Goal: Find specific page/section: Find specific page/section

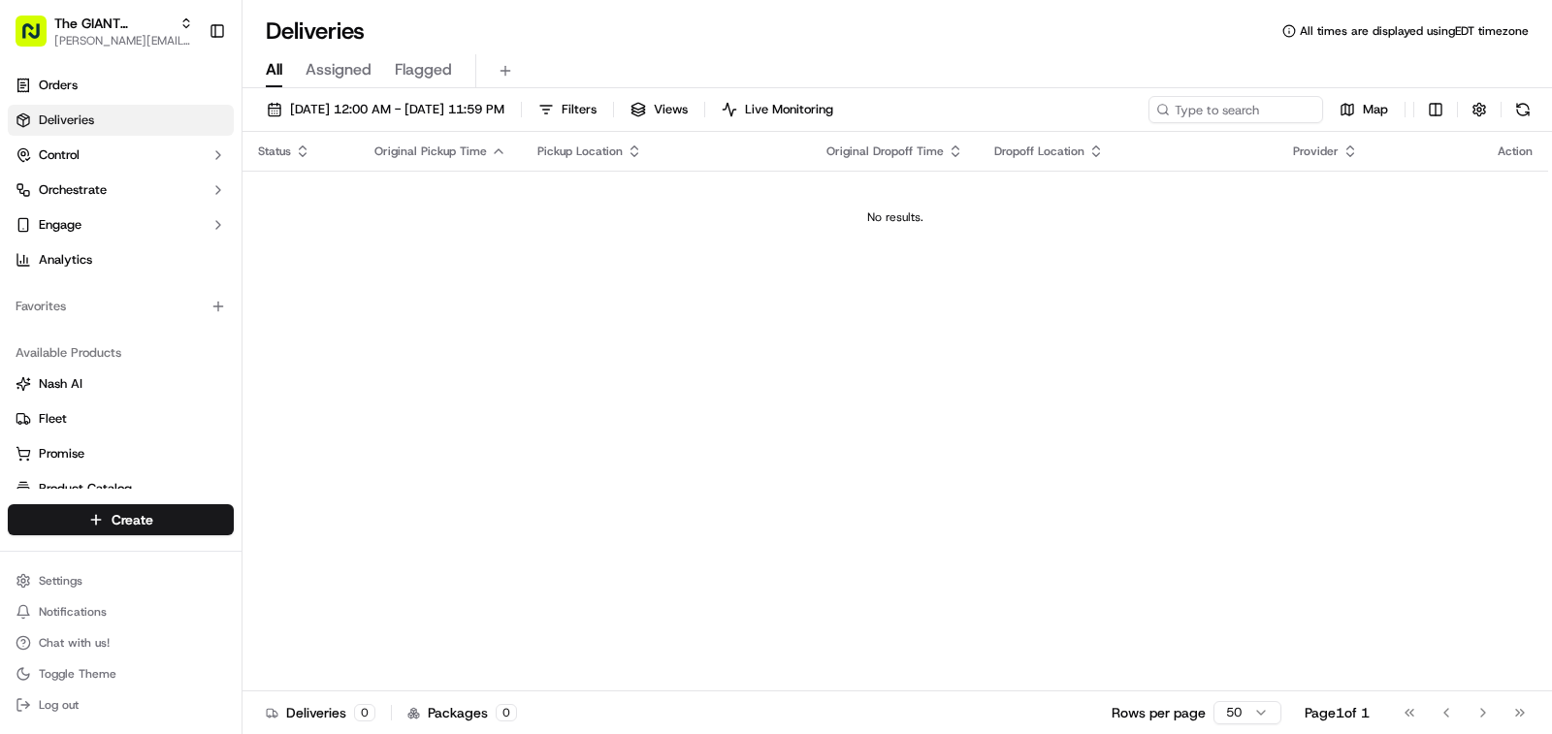
drag, startPoint x: 901, startPoint y: 216, endPoint x: 700, endPoint y: 217, distance: 200.7
click at [700, 217] on div "No results." at bounding box center [895, 217] width 1290 height 16
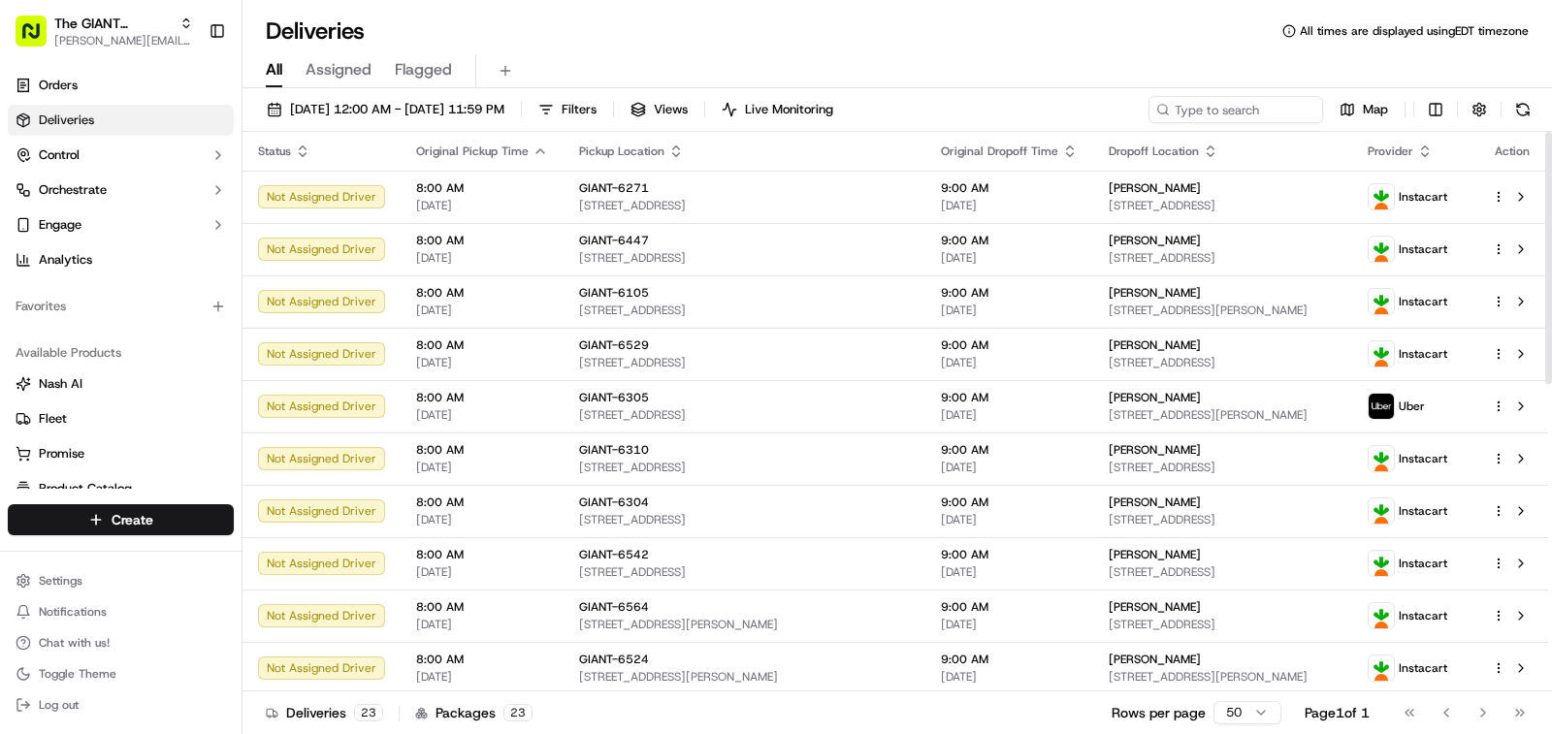
click at [349, 54] on button "Assigned" at bounding box center [338, 70] width 66 height 33
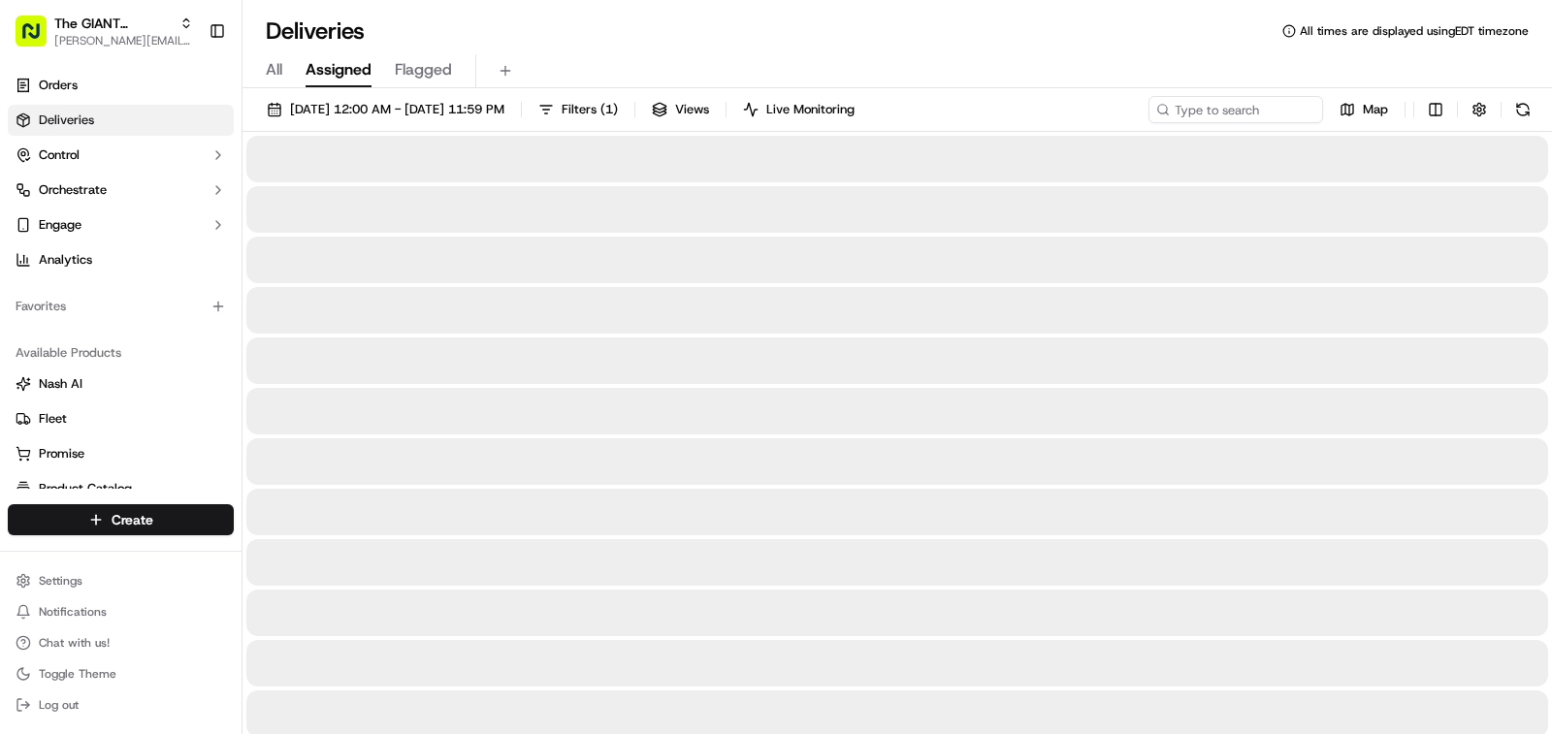
click at [273, 67] on span "All" at bounding box center [274, 69] width 16 height 23
click at [696, 112] on button "Views" at bounding box center [659, 109] width 75 height 27
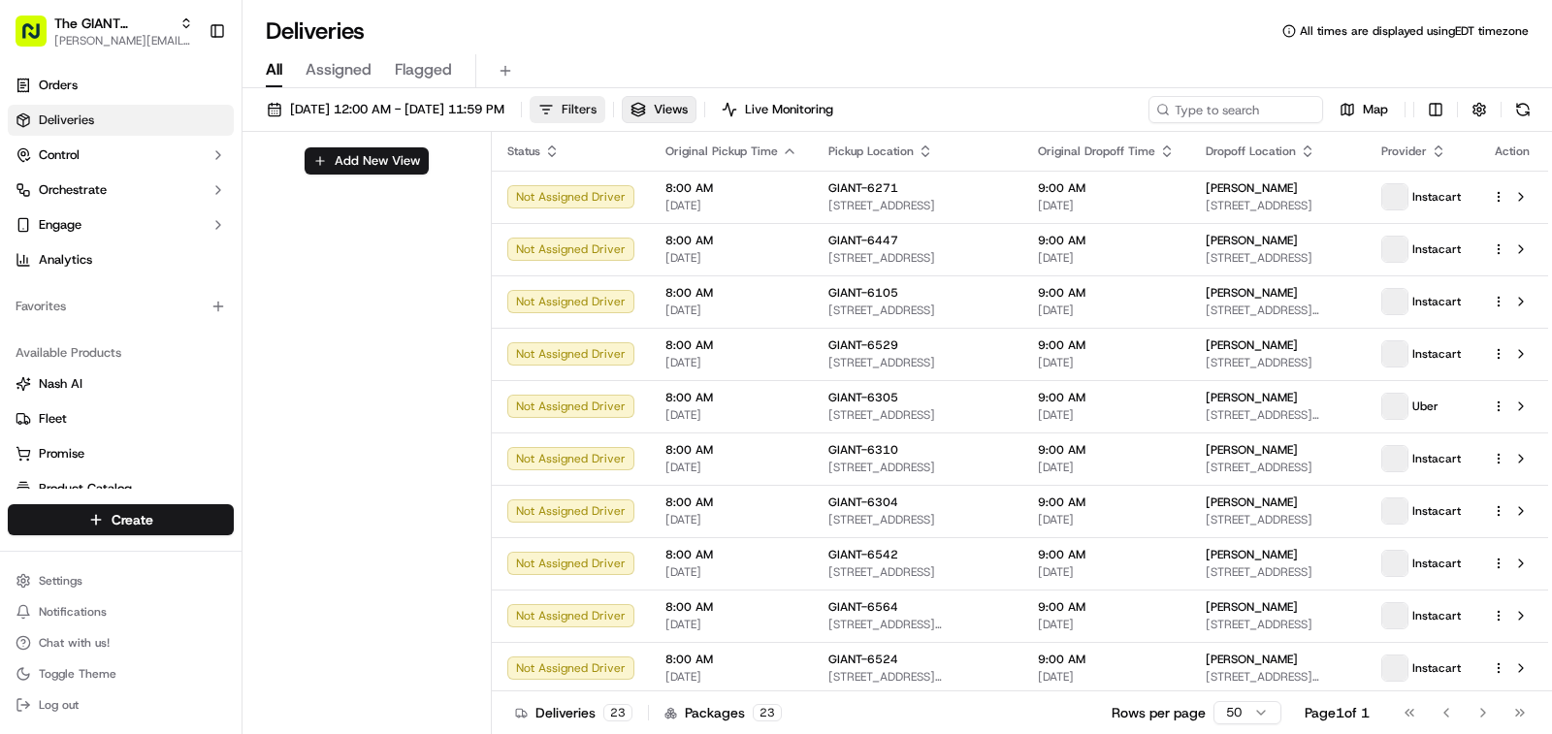
click at [596, 114] on span "Filters" at bounding box center [578, 109] width 35 height 17
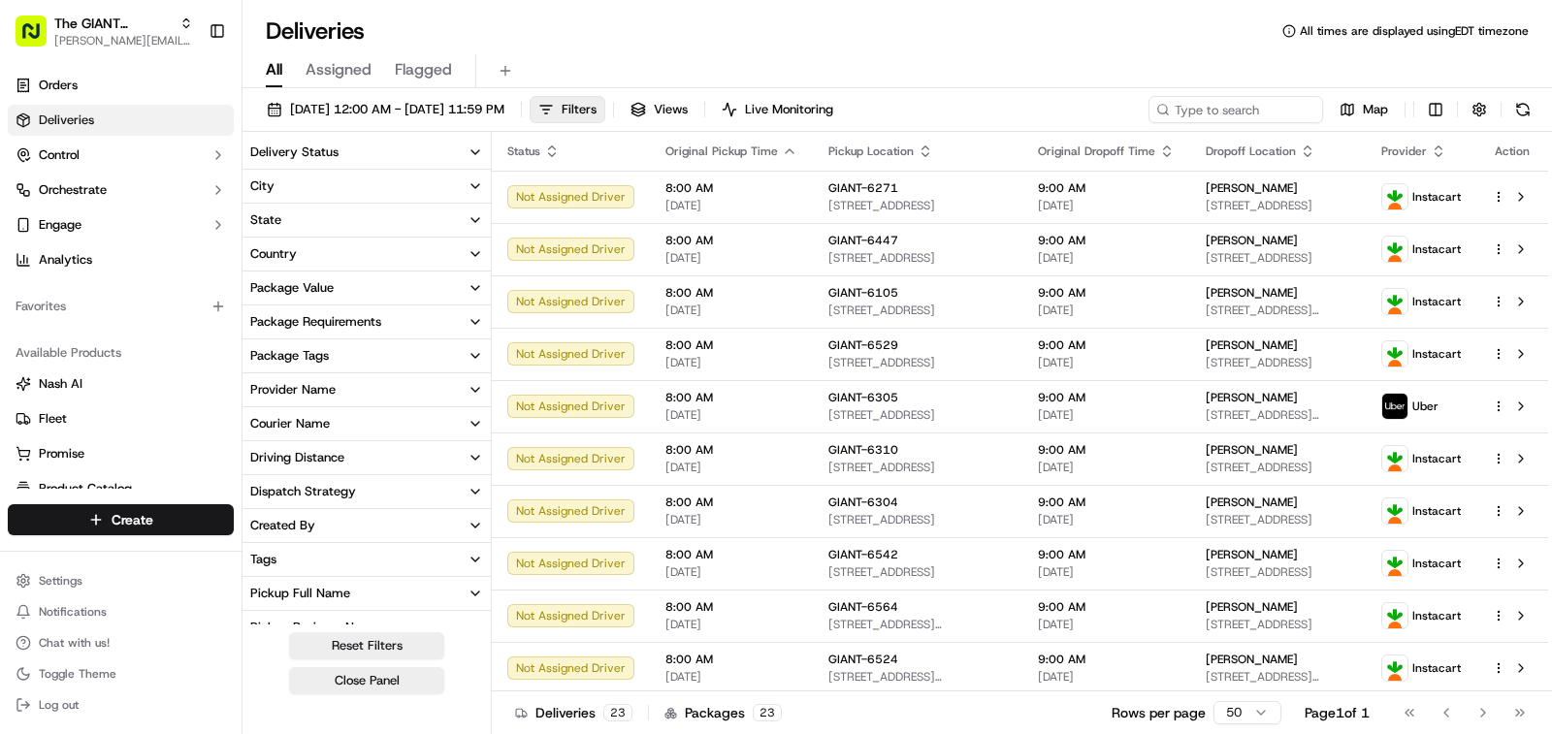
click at [318, 189] on button "City" at bounding box center [366, 186] width 248 height 33
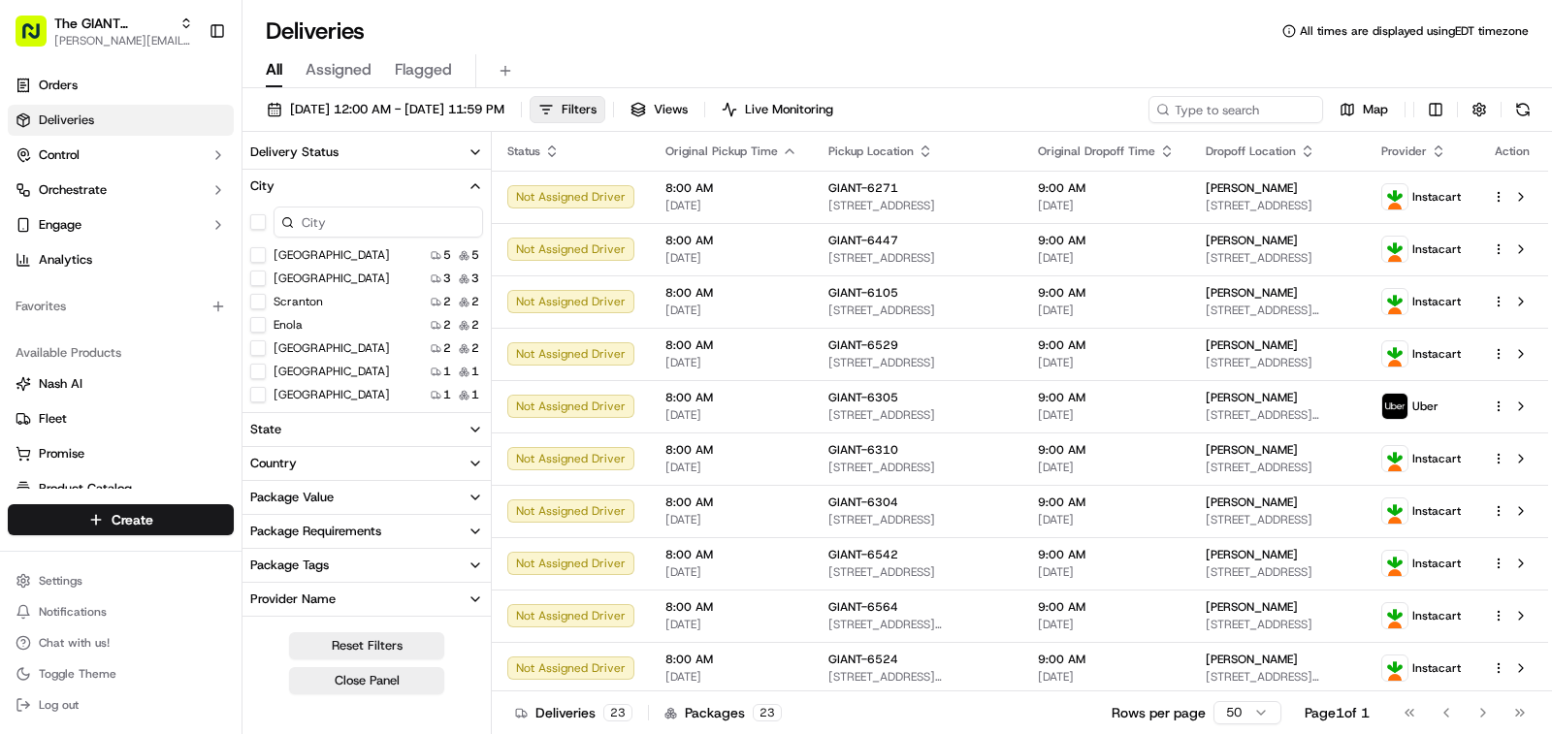
click at [263, 326] on button "Enola" at bounding box center [258, 325] width 16 height 16
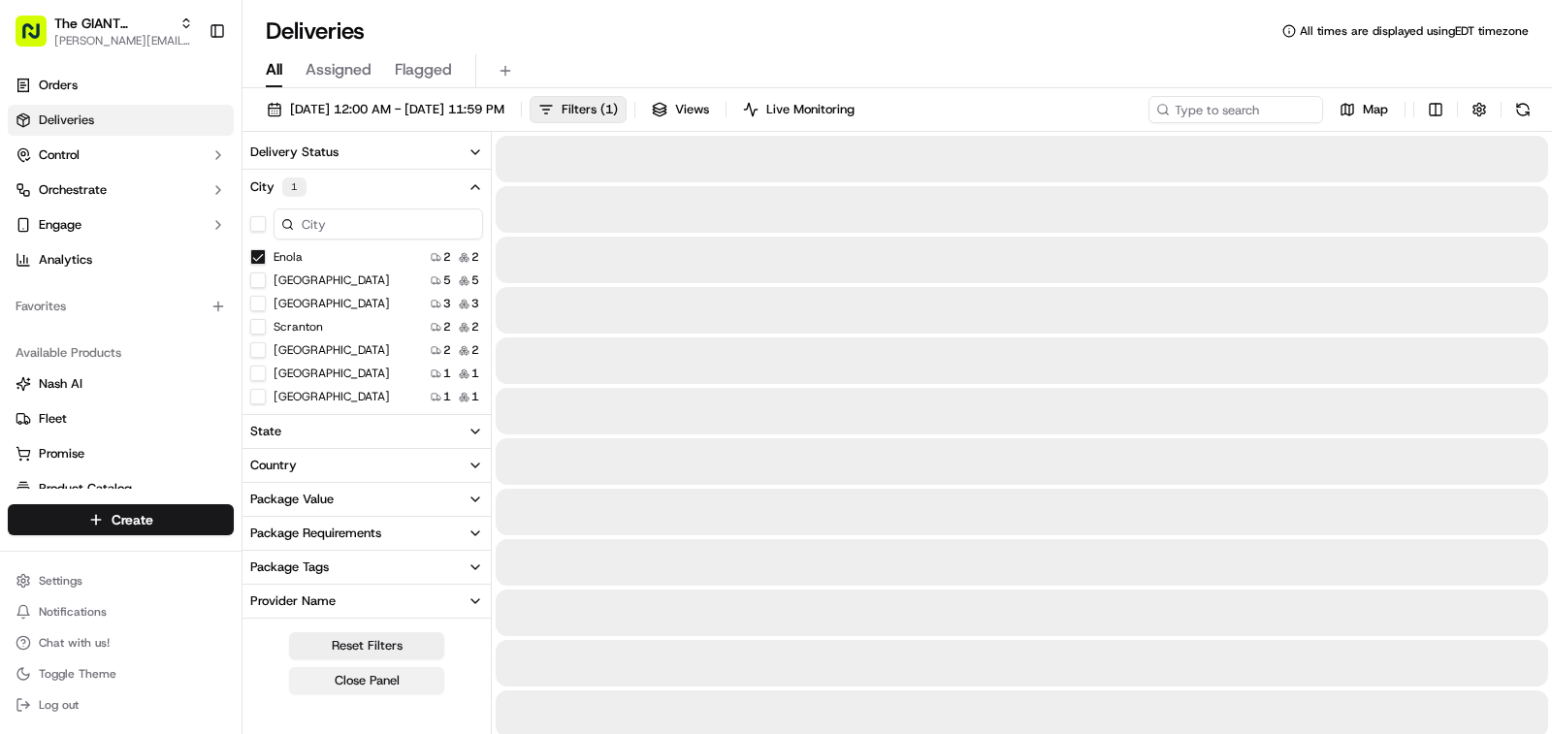
click at [386, 688] on button "Close Panel" at bounding box center [366, 680] width 155 height 27
